Goal: Find specific page/section: Find specific page/section

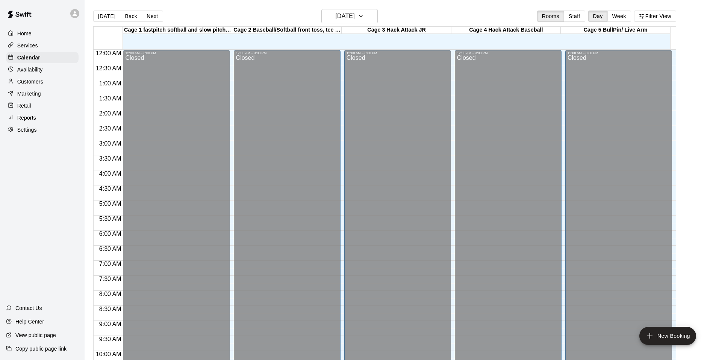
scroll to position [381, 0]
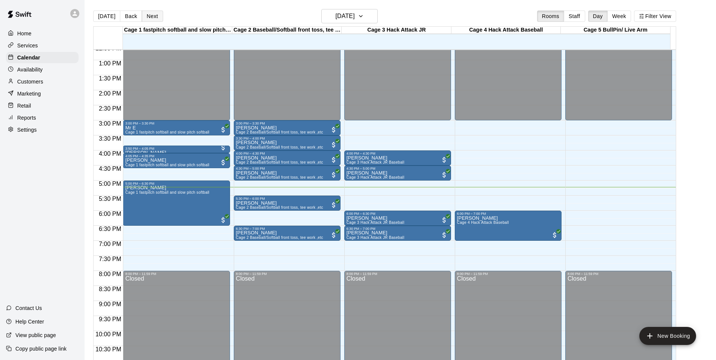
click at [152, 12] on button "Next" at bounding box center [152, 16] width 21 height 11
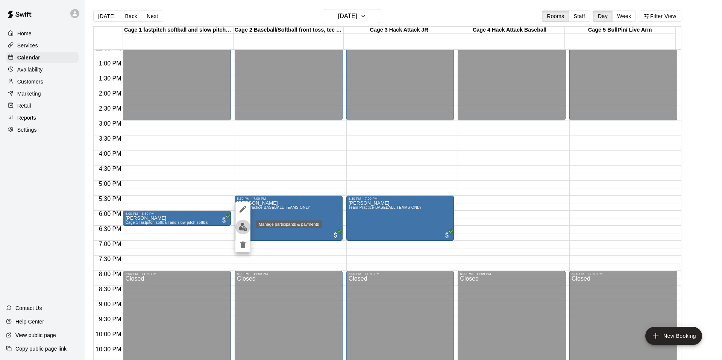
click at [247, 229] on img "edit" at bounding box center [243, 227] width 9 height 9
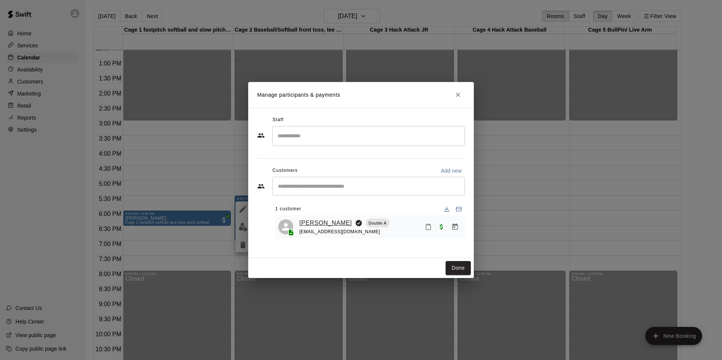
click at [305, 222] on link "[PERSON_NAME]" at bounding box center [325, 223] width 53 height 10
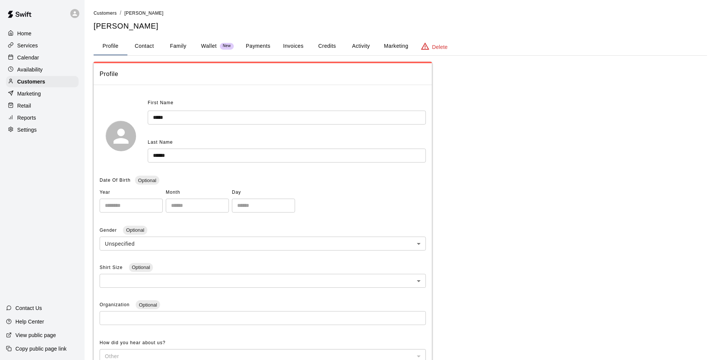
click at [143, 48] on button "Contact" at bounding box center [144, 46] width 34 height 18
select select "**"
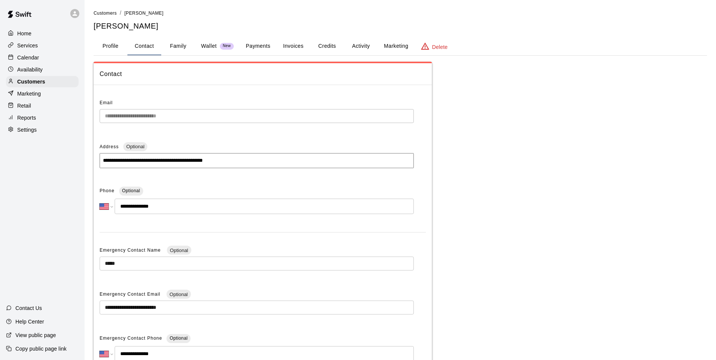
click at [171, 42] on button "Family" at bounding box center [178, 46] width 34 height 18
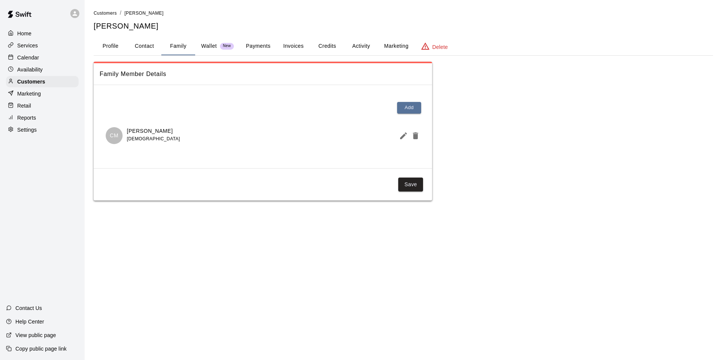
click at [26, 59] on p "Calendar" at bounding box center [28, 58] width 22 height 8
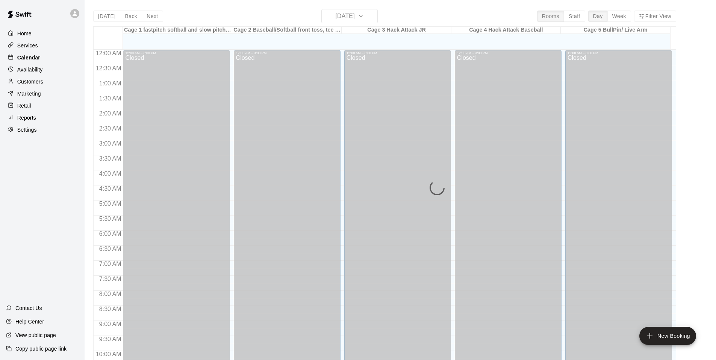
scroll to position [381, 0]
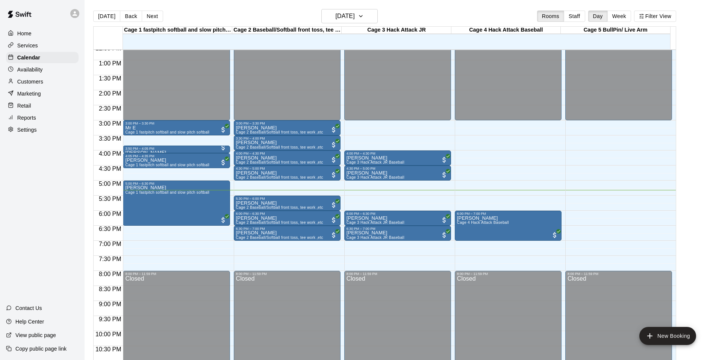
click at [58, 186] on div "Home Services Calendar Availability Customers Marketing Retail Reports Settings…" at bounding box center [42, 180] width 85 height 360
